Goal: Information Seeking & Learning: Find specific fact

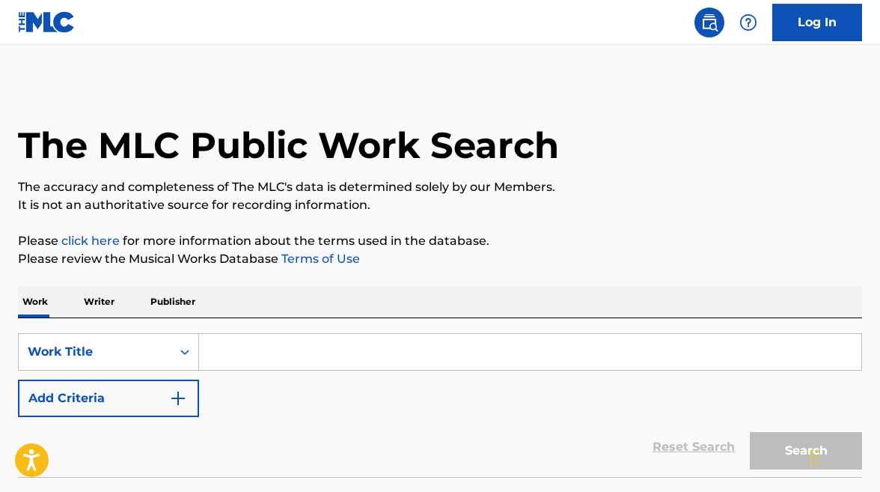
click at [231, 350] on input "Search Form" at bounding box center [530, 352] width 663 height 36
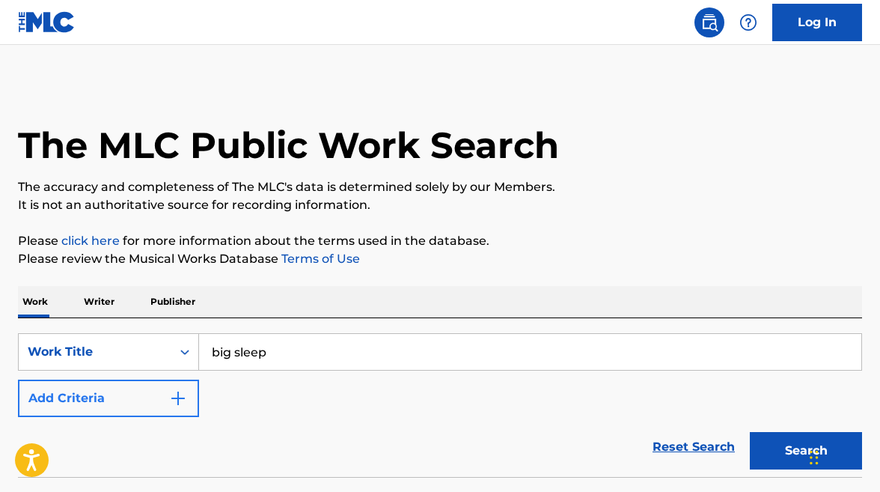
type input "big sleep"
drag, startPoint x: 106, startPoint y: 389, endPoint x: 119, endPoint y: 392, distance: 13.7
click at [109, 390] on button "Add Criteria" at bounding box center [108, 398] width 181 height 37
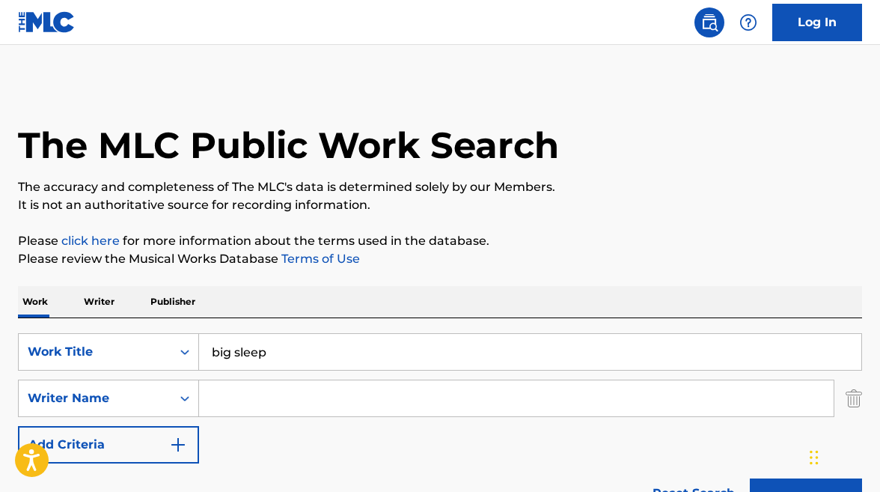
click at [261, 386] on input "Search Form" at bounding box center [516, 398] width 635 height 36
type input "moroder"
click at [750, 478] on button "Search" at bounding box center [806, 496] width 112 height 37
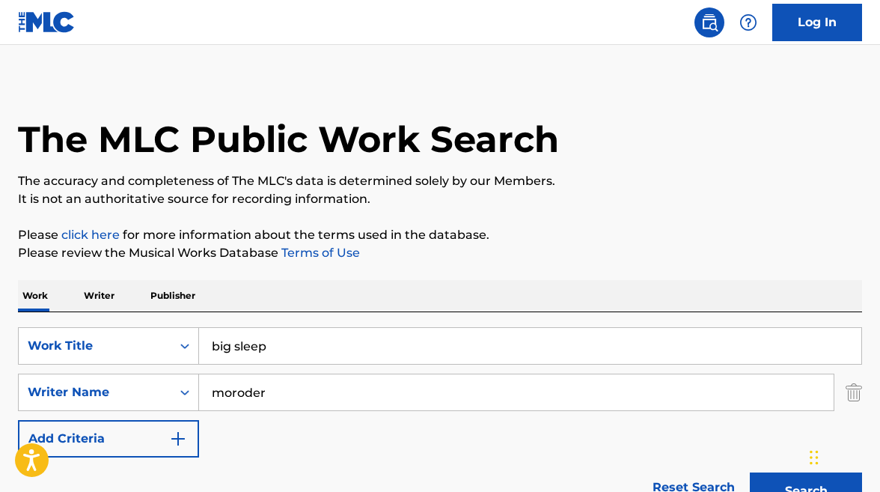
scroll to position [299, 0]
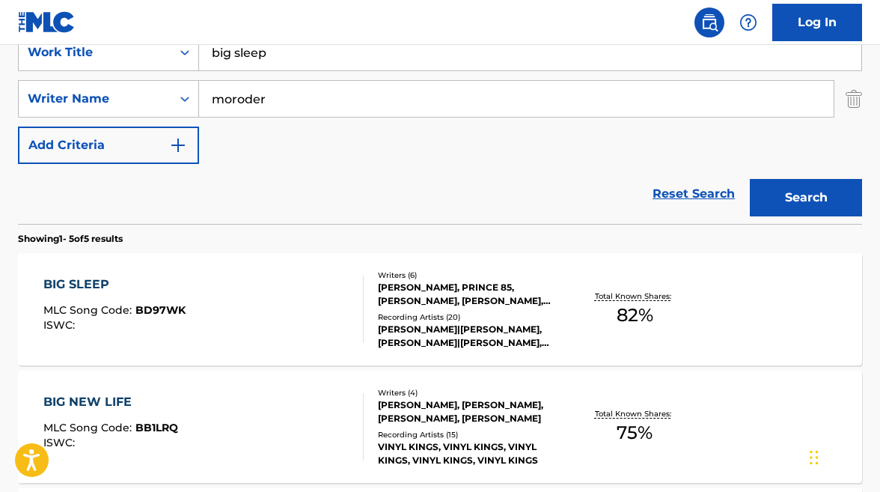
click at [285, 286] on div "BIG SLEEP MLC Song Code : BD97WK ISWC :" at bounding box center [203, 309] width 321 height 67
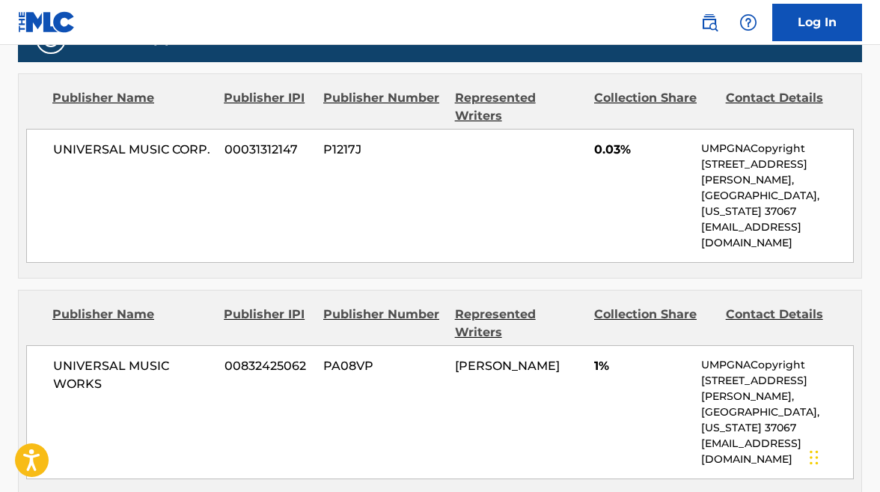
scroll to position [898, 0]
